Goal: Information Seeking & Learning: Learn about a topic

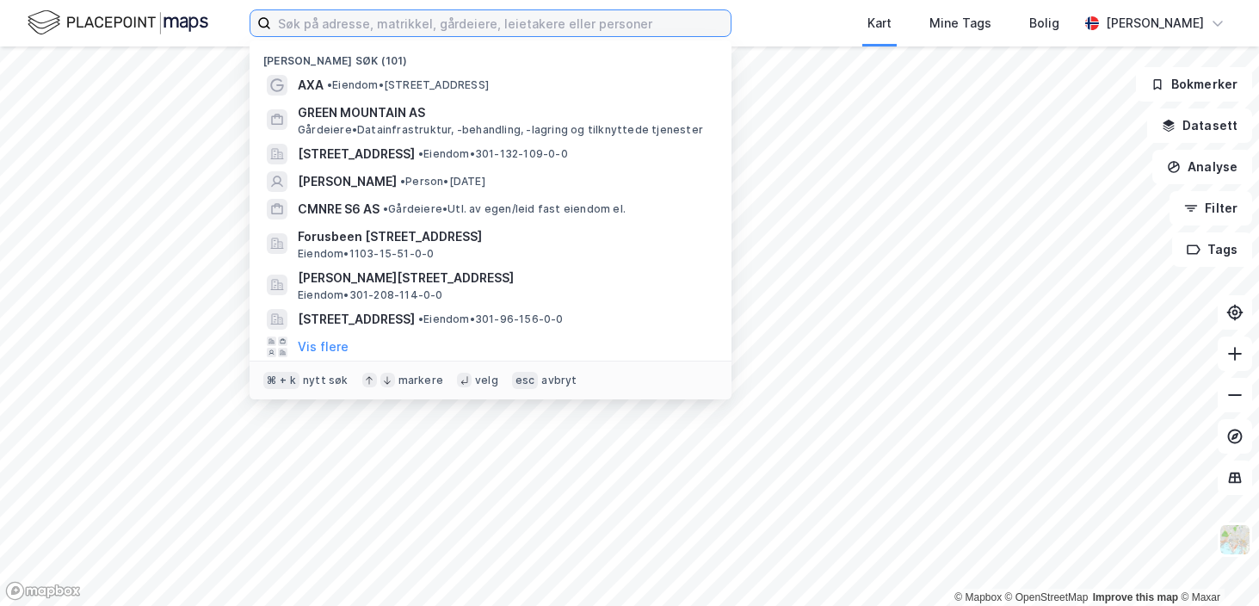
click at [302, 18] on input at bounding box center [500, 23] width 459 height 26
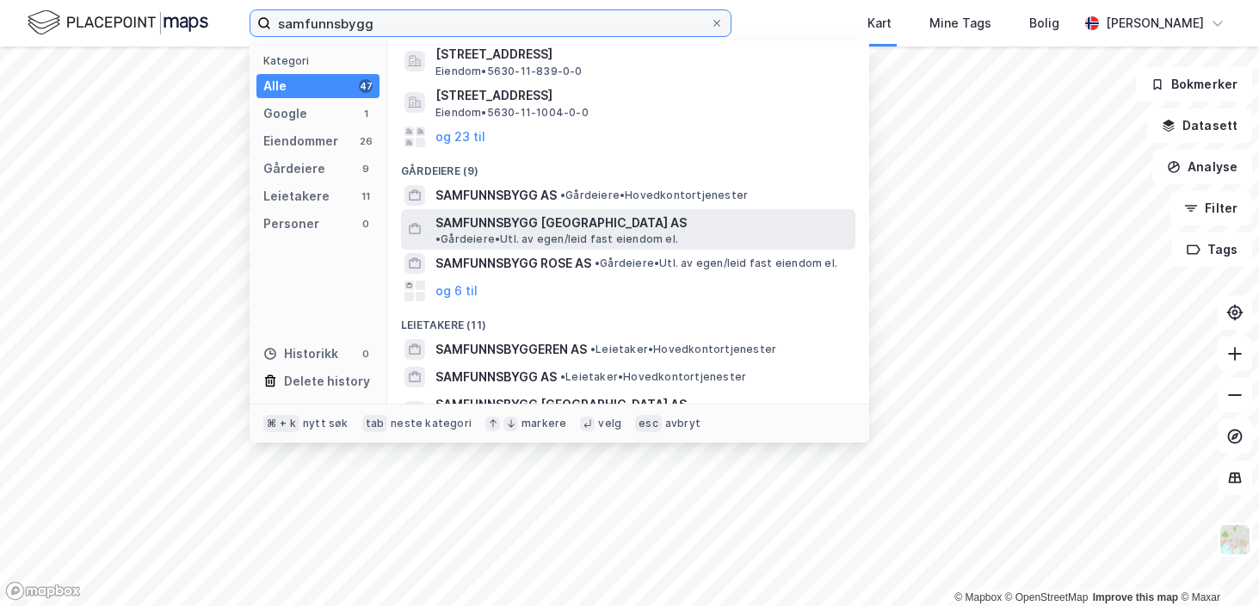
scroll to position [103, 0]
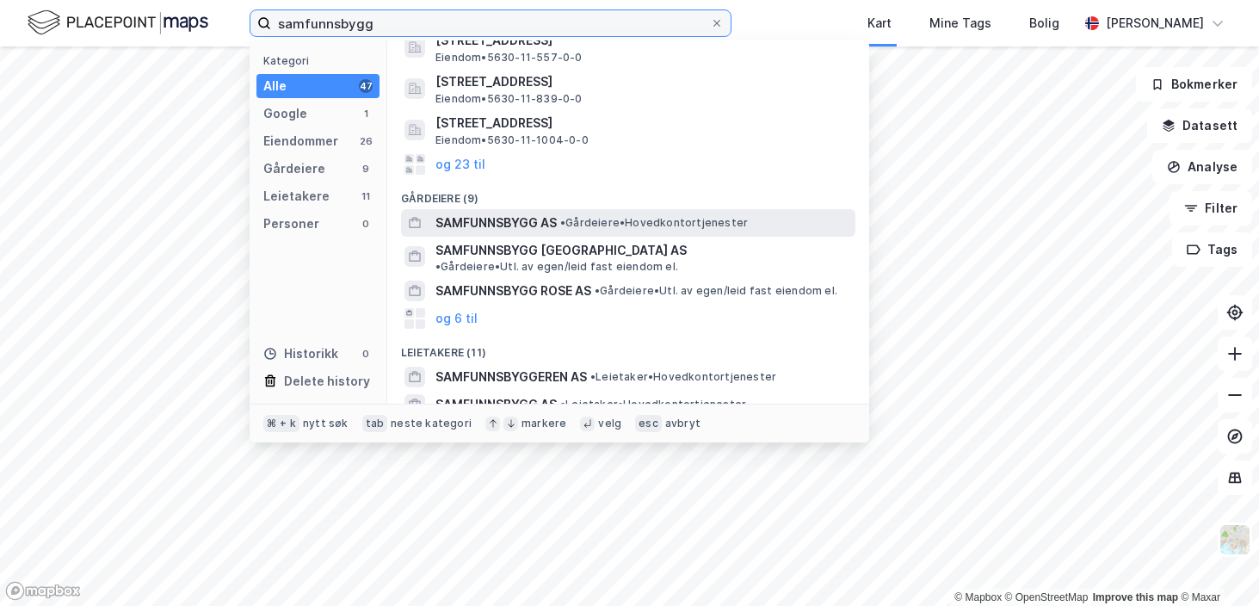
type input "samfunnsbygg"
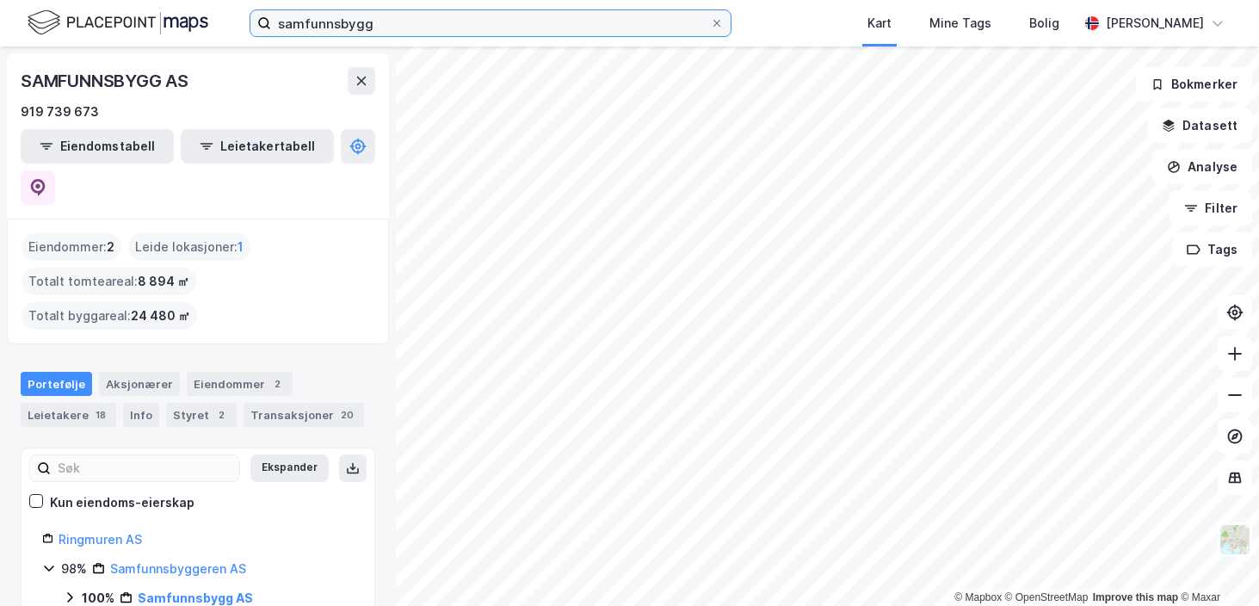
scroll to position [3, 0]
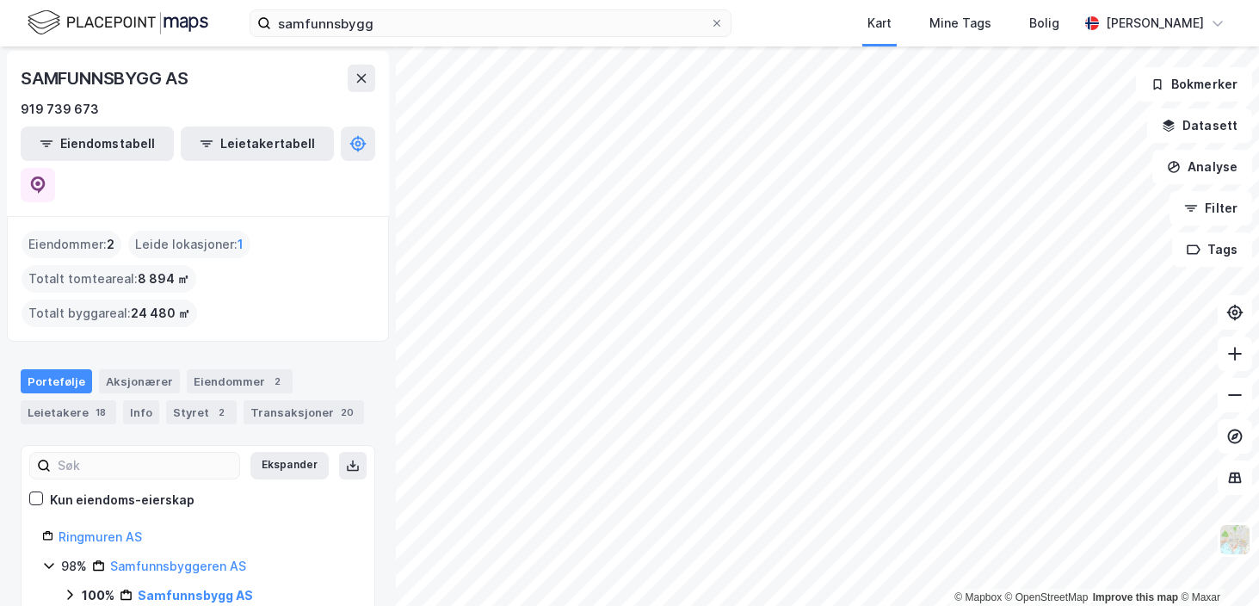
click at [89, 231] on div "Eiendommer : 2" at bounding box center [72, 245] width 100 height 28
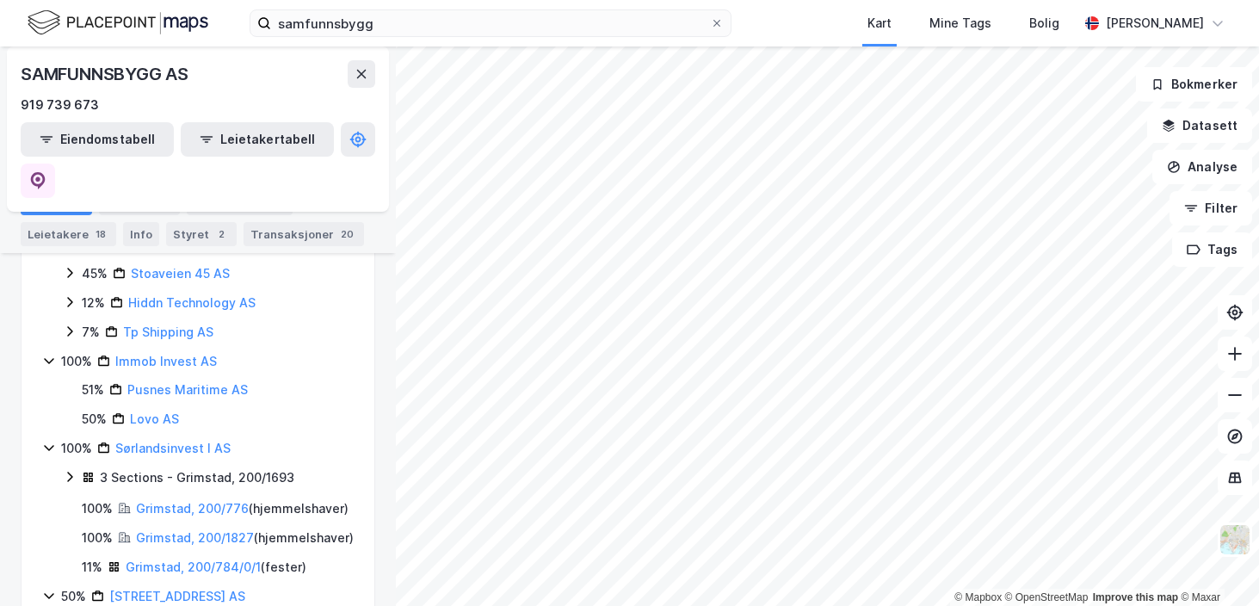
scroll to position [739, 0]
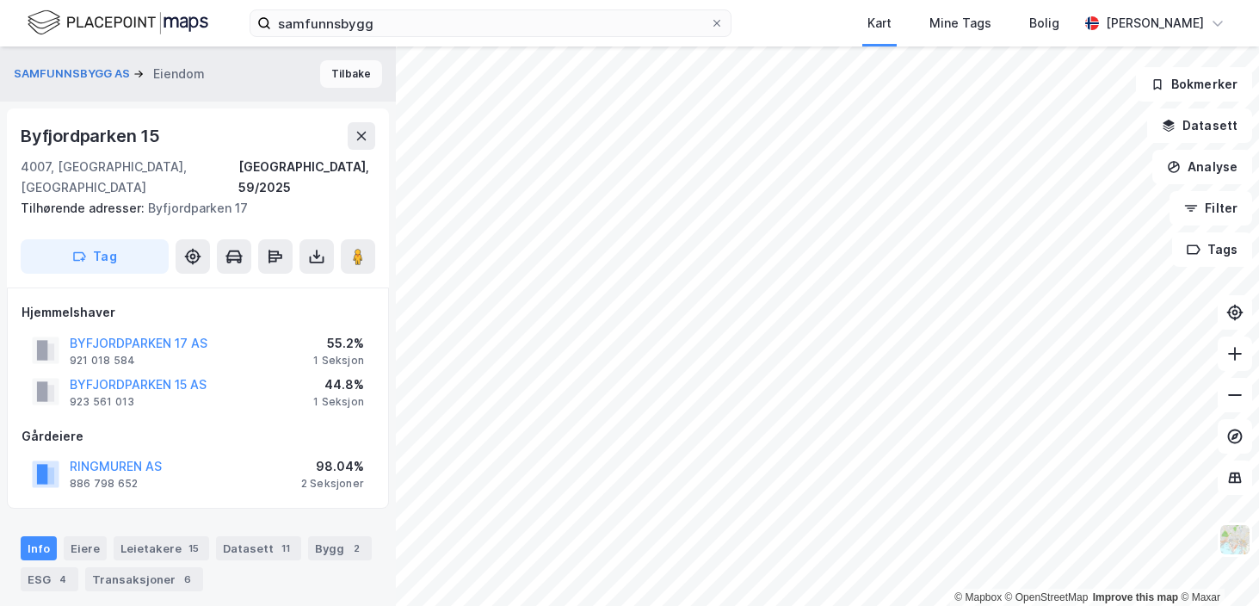
click at [360, 84] on button "Tilbake" at bounding box center [351, 74] width 62 height 28
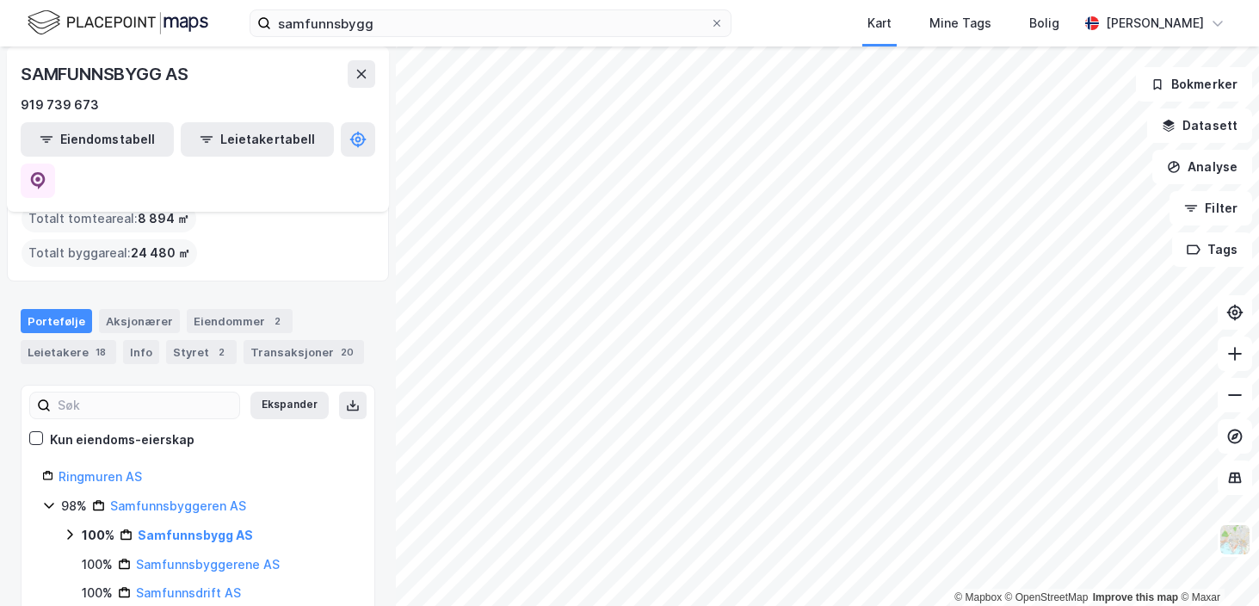
scroll to position [46, 0]
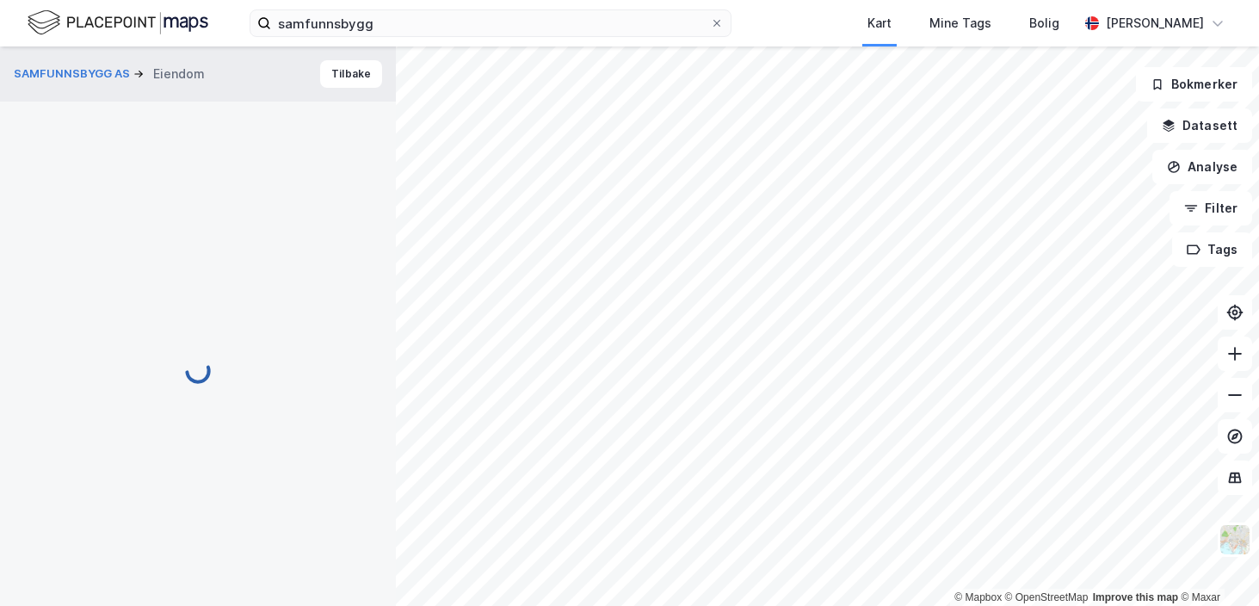
scroll to position [5, 0]
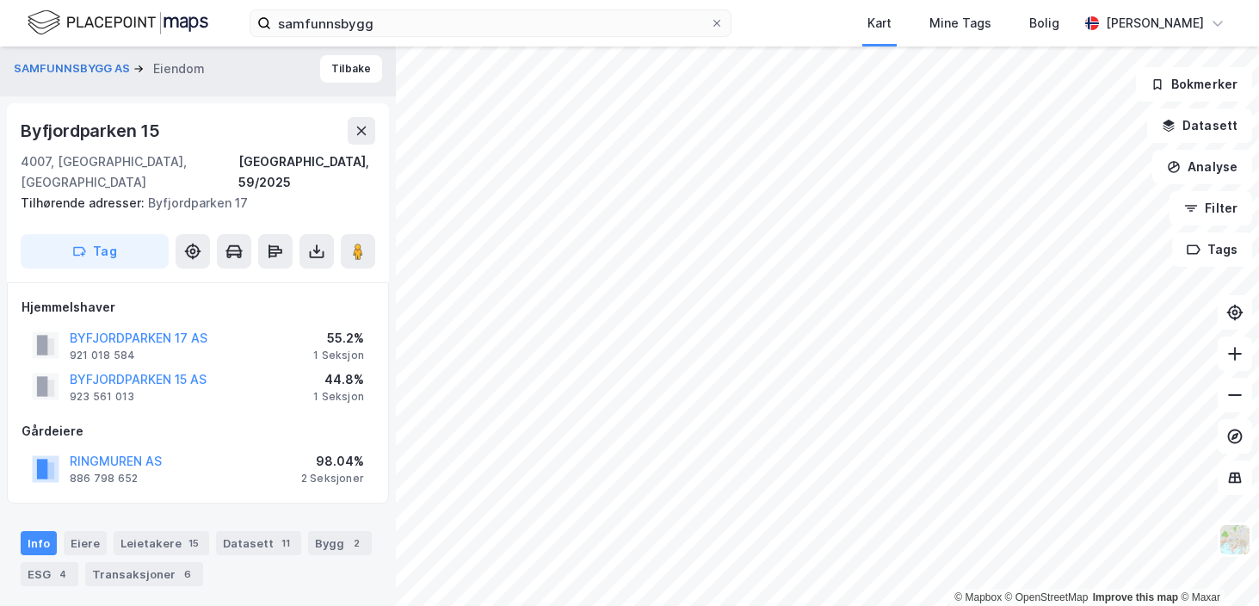
click at [109, 451] on div "RINGMUREN AS" at bounding box center [116, 461] width 92 height 21
click at [0, 0] on button "RINGMUREN AS" at bounding box center [0, 0] width 0 height 0
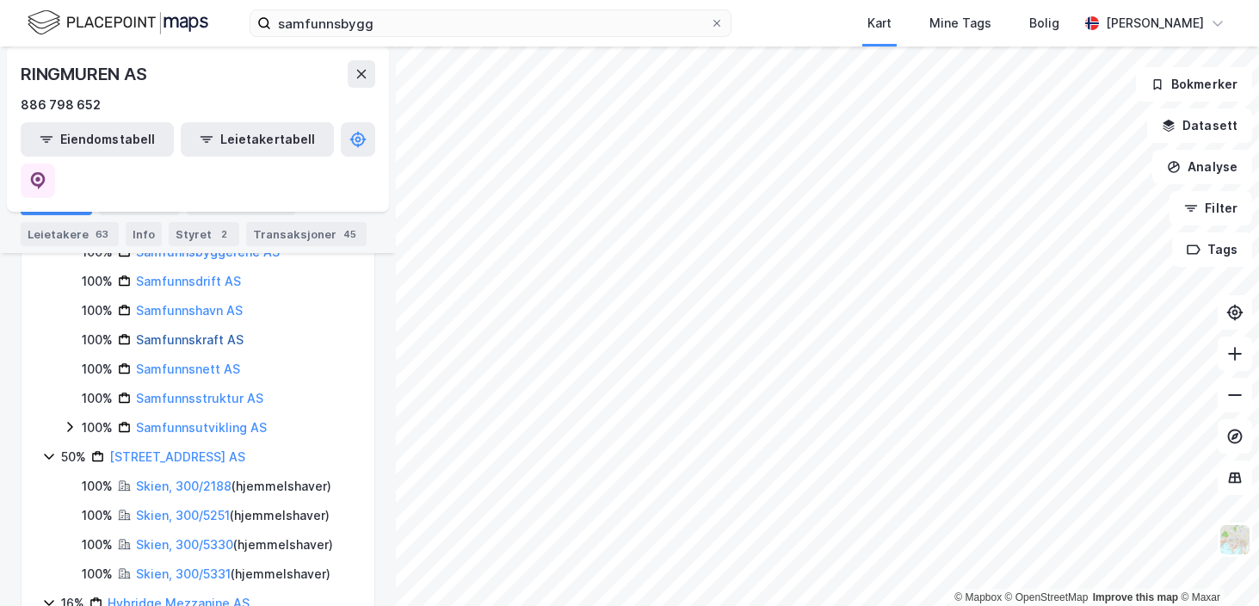
scroll to position [995, 0]
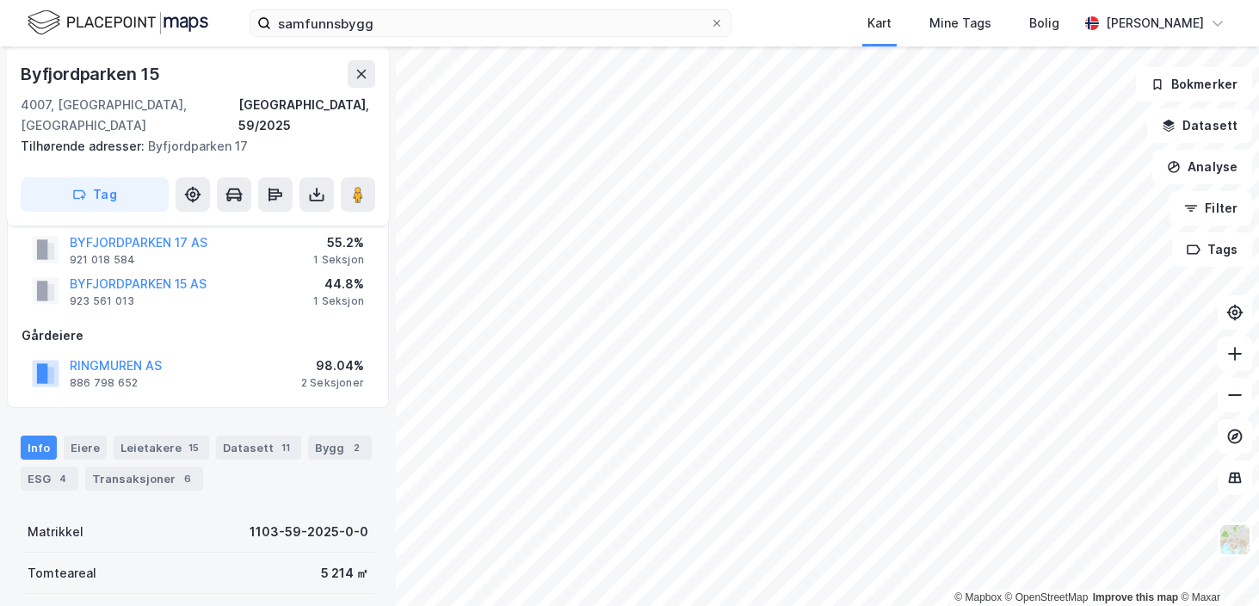
scroll to position [102, 0]
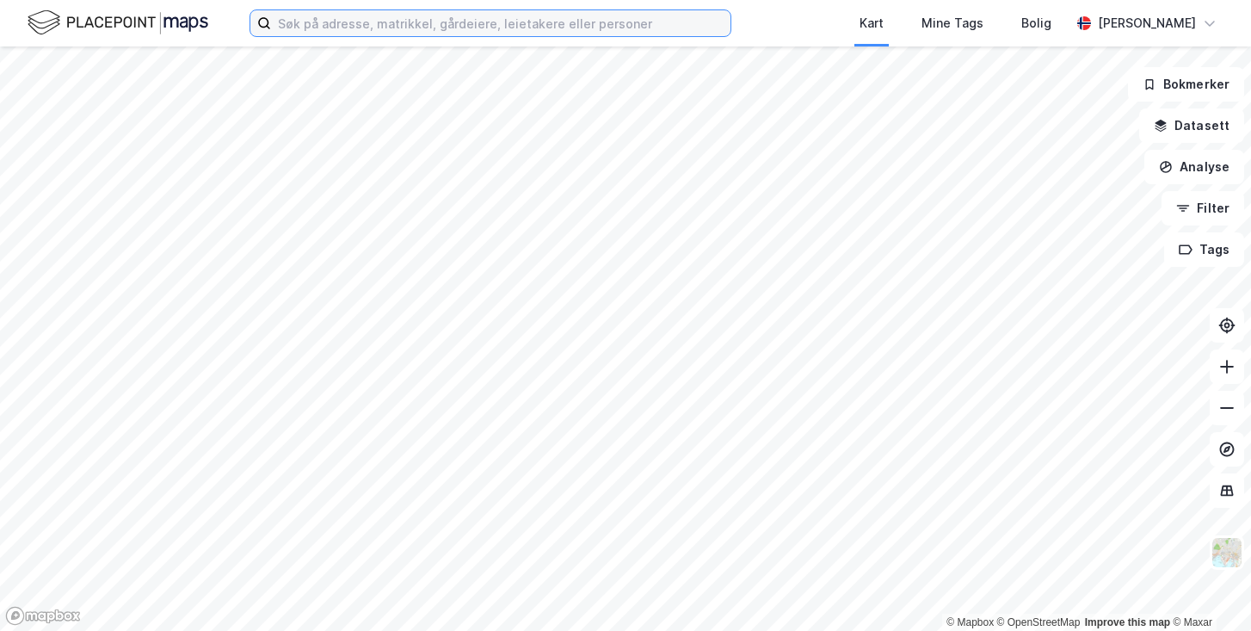
click at [304, 30] on input at bounding box center [500, 23] width 459 height 26
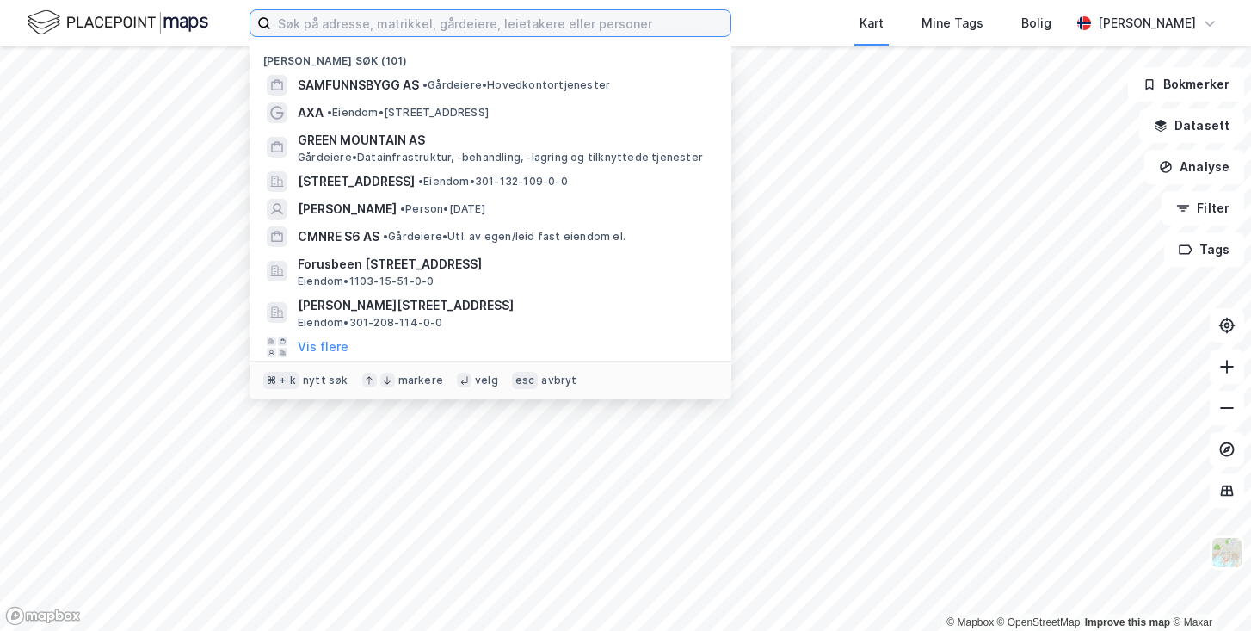
paste input "[STREET_ADDRESS]"
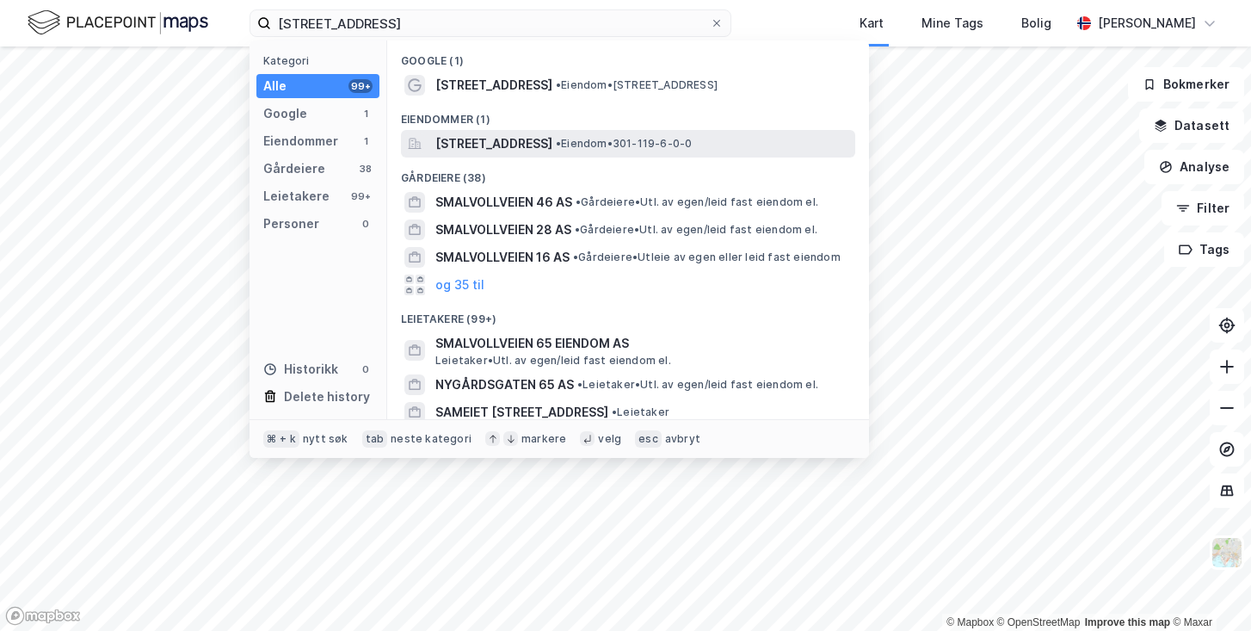
click at [452, 138] on span "Smalvollveien 65, 0667, OSLO, OSLO" at bounding box center [493, 143] width 117 height 21
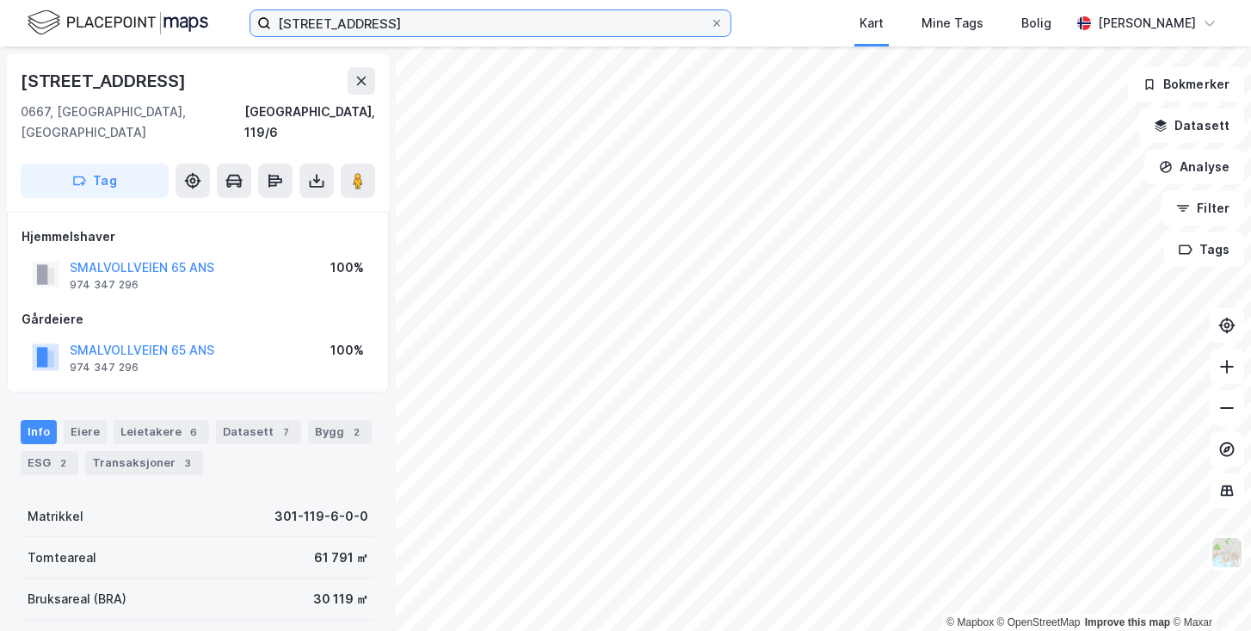
click at [398, 25] on input "Smalvollveien 65" at bounding box center [490, 23] width 439 height 26
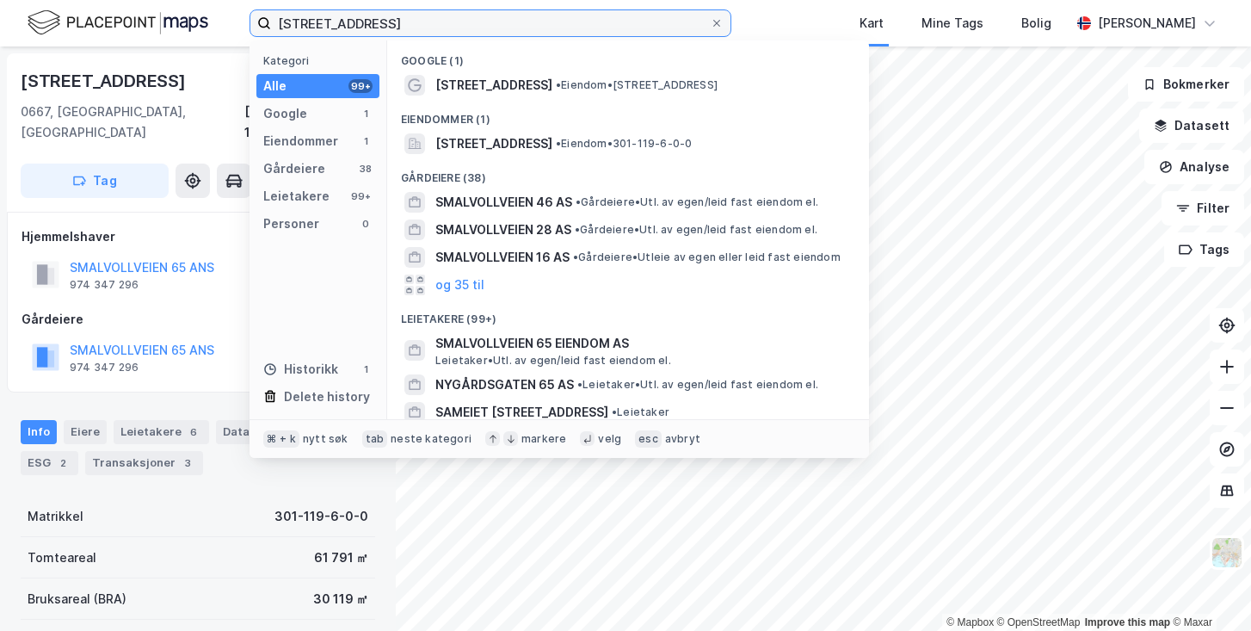
click at [398, 25] on input "[STREET_ADDRESS]" at bounding box center [490, 23] width 439 height 26
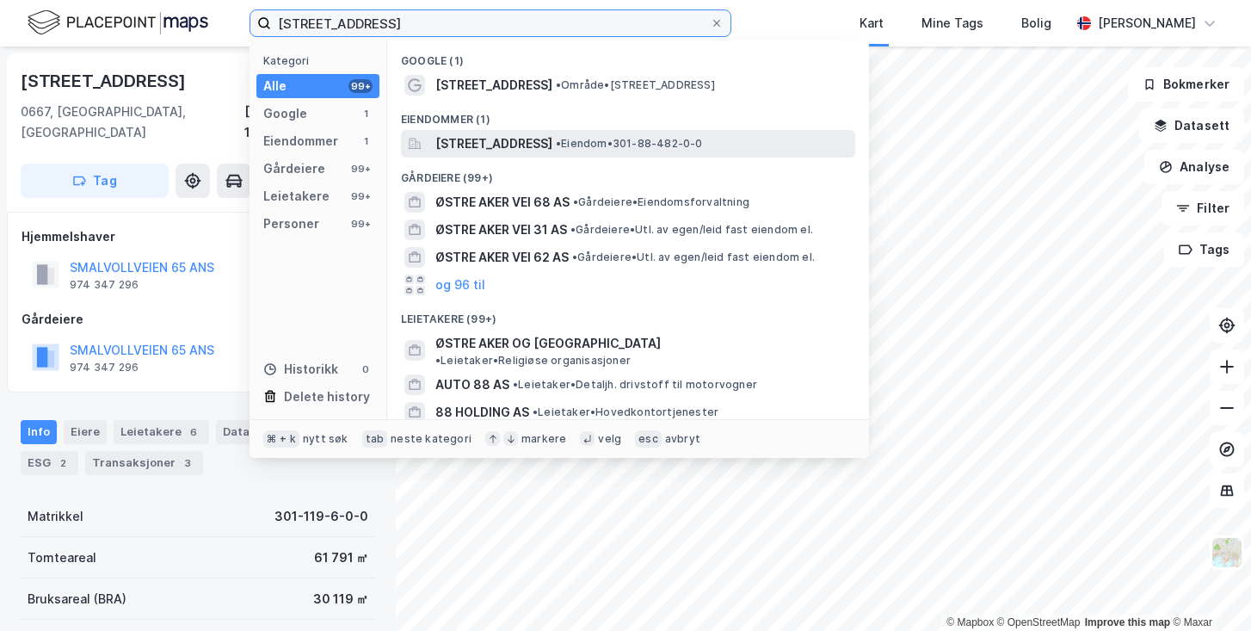
type input "østre aker vei 88"
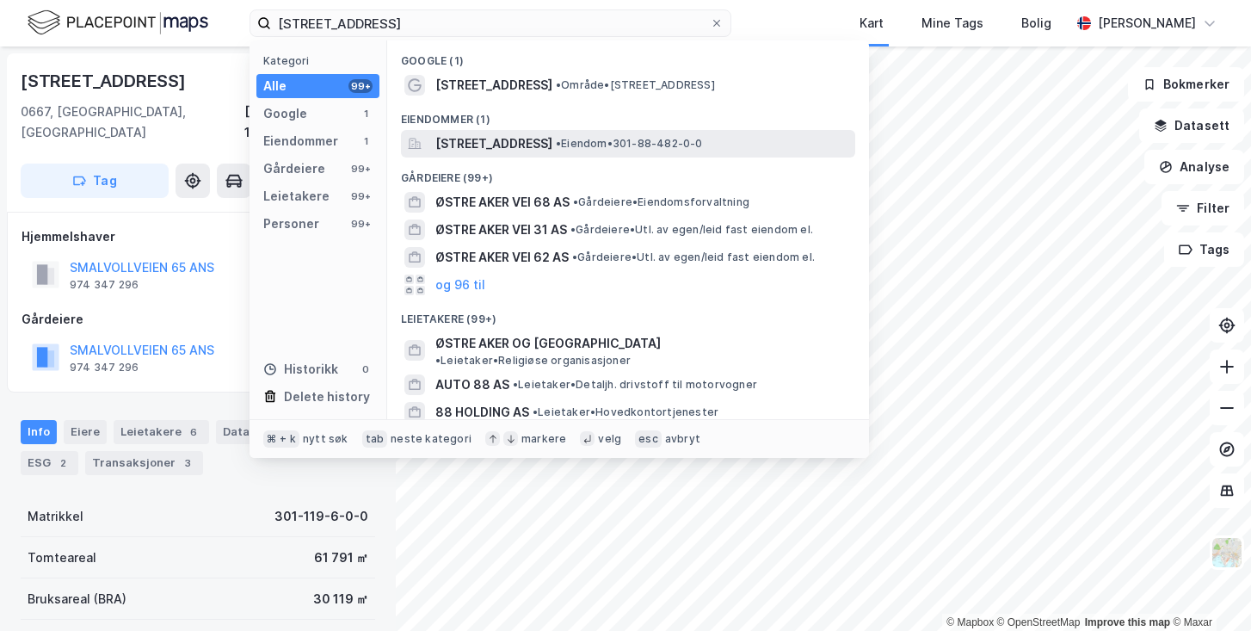
click at [494, 137] on span "[STREET_ADDRESS]" at bounding box center [493, 143] width 117 height 21
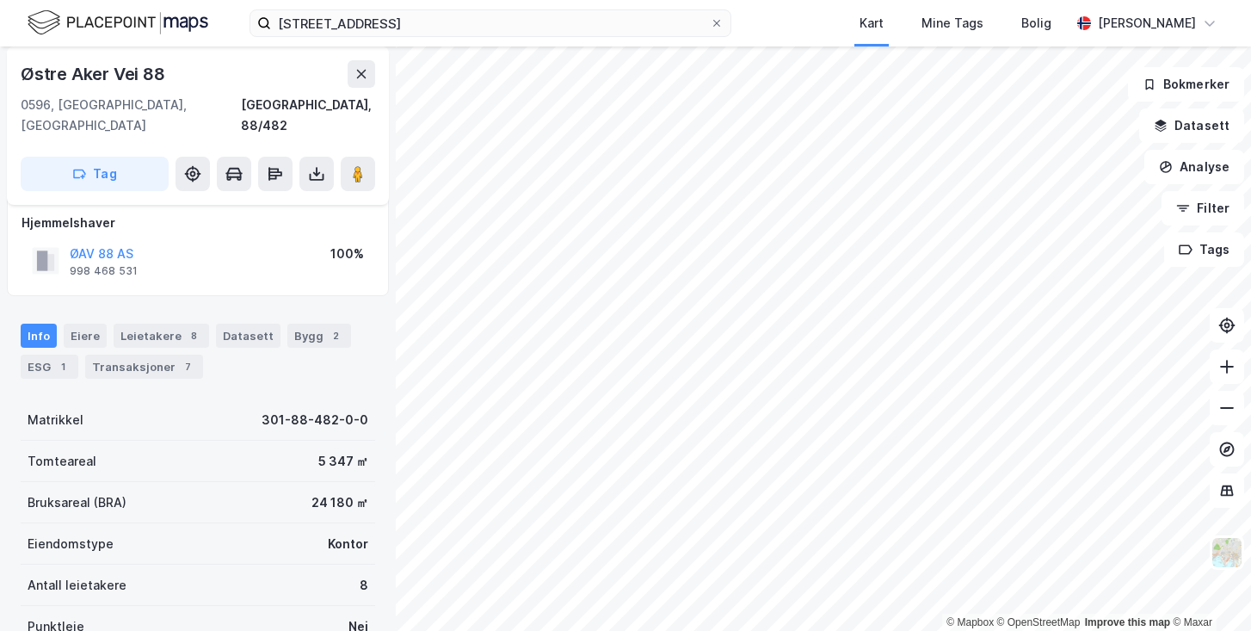
scroll to position [15, 0]
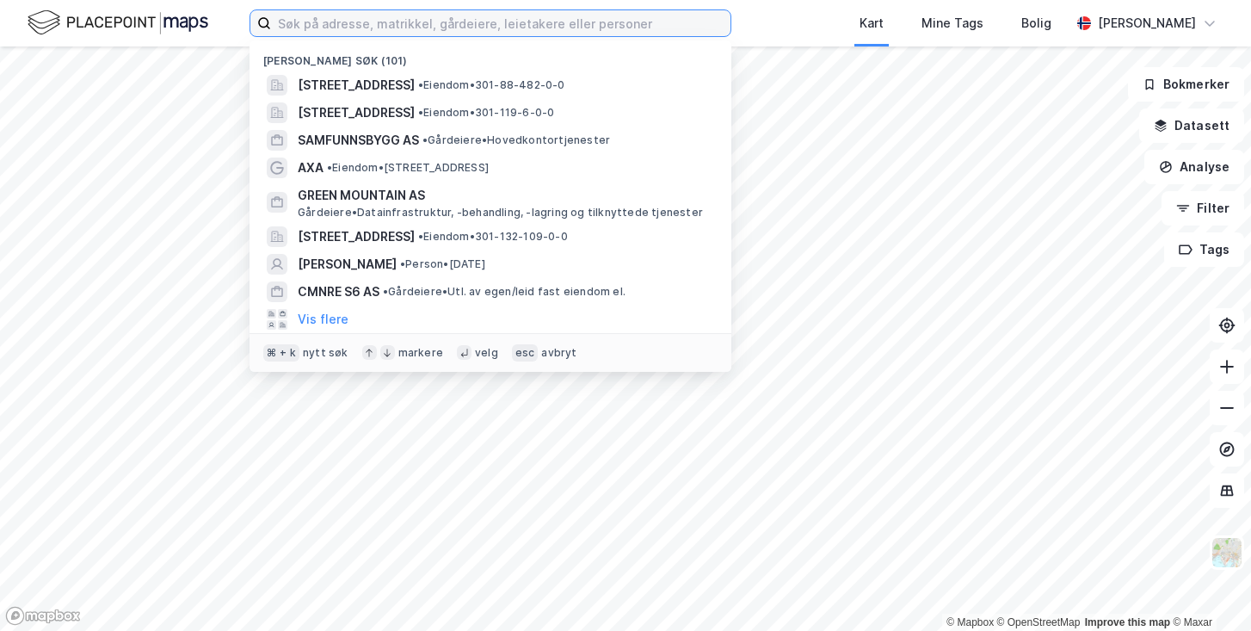
click at [340, 15] on input at bounding box center [500, 23] width 459 height 26
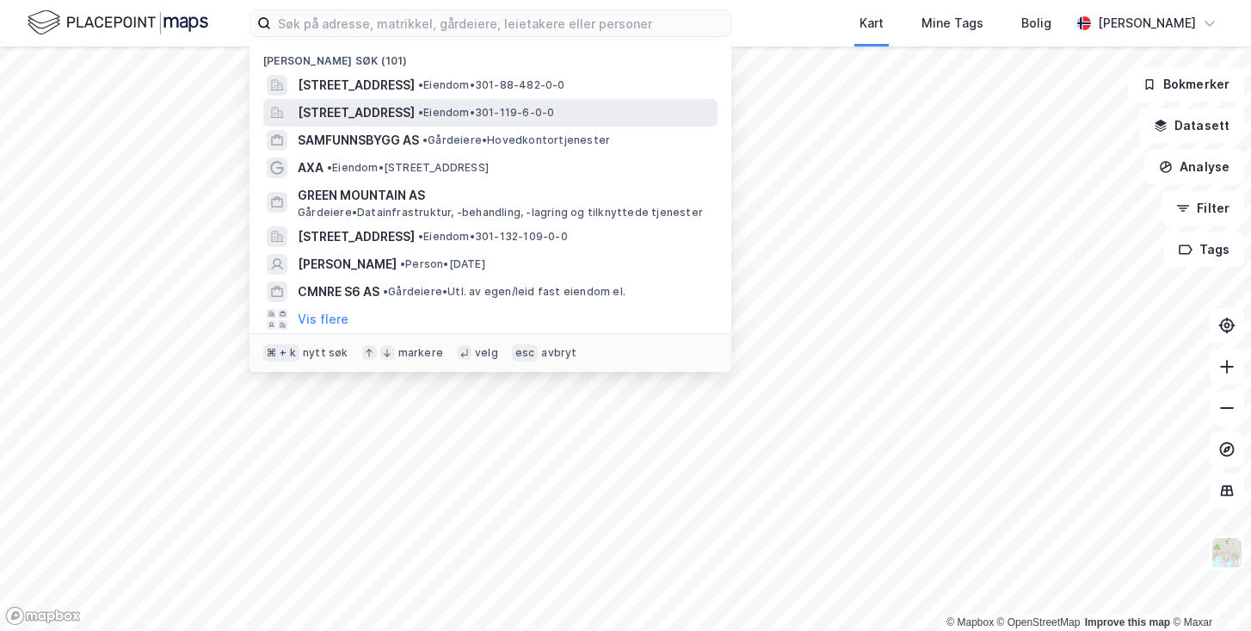
click at [364, 105] on span "[STREET_ADDRESS]" at bounding box center [356, 112] width 117 height 21
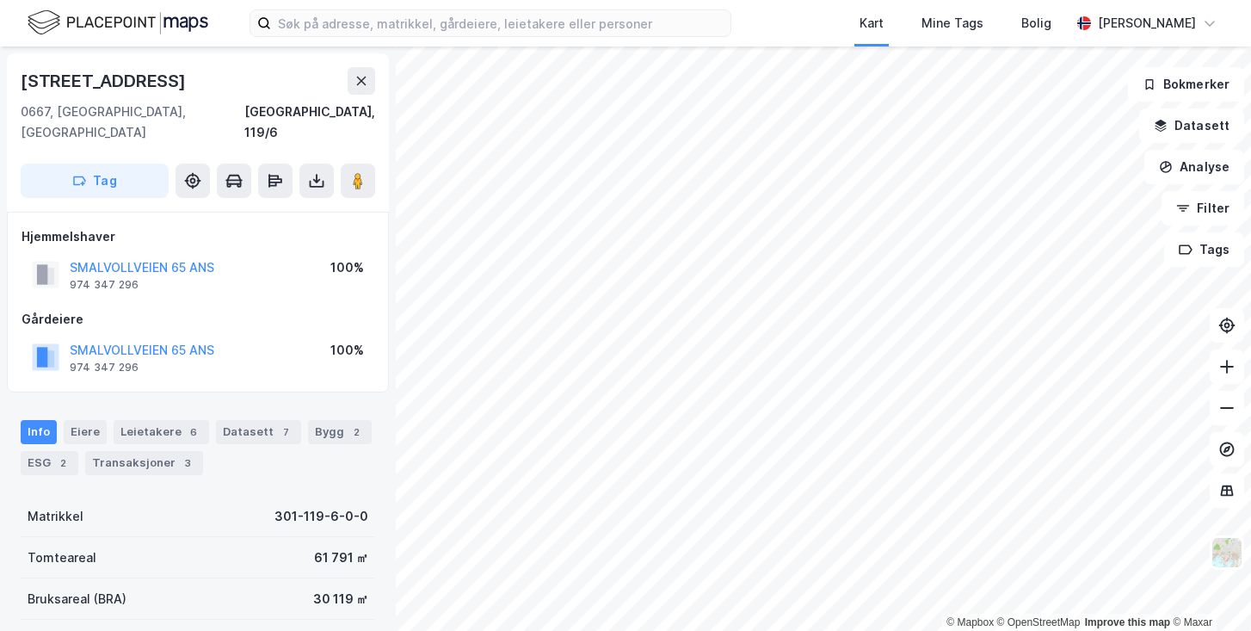
scroll to position [20, 0]
